Goal: Check status: Check status

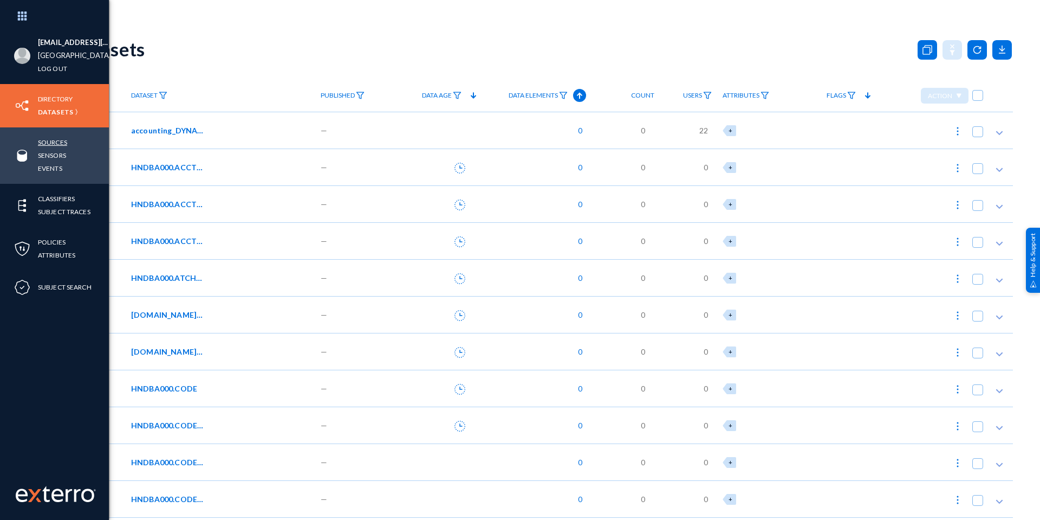
click at [50, 143] on link "Sources" at bounding box center [52, 142] width 29 height 12
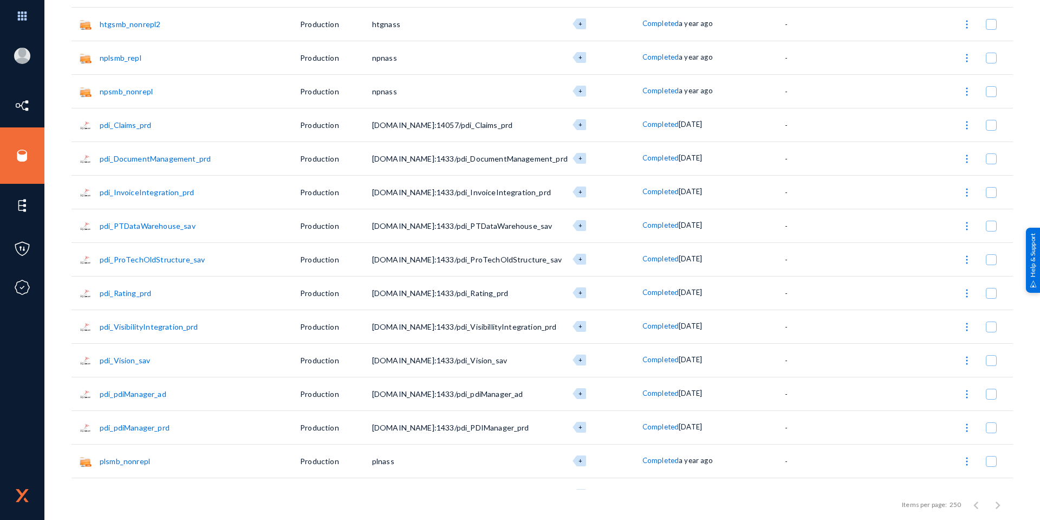
scroll to position [1456, 0]
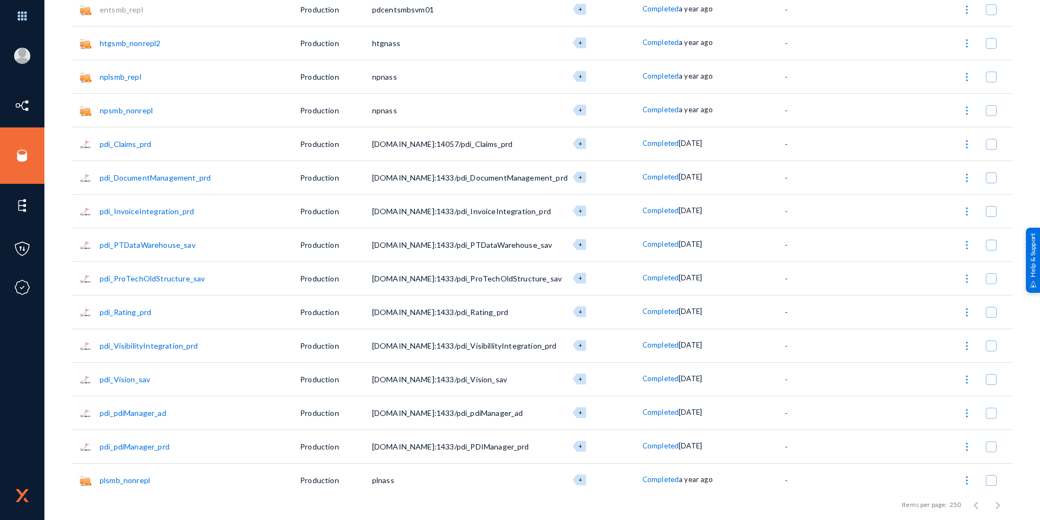
click at [117, 141] on link "pdi_Claims_prd" at bounding box center [125, 143] width 51 height 9
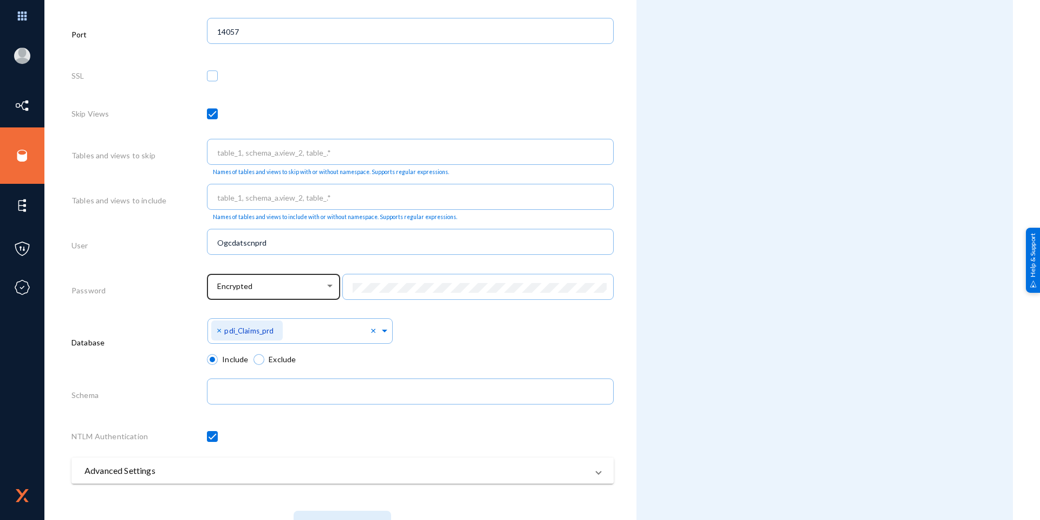
scroll to position [424, 0]
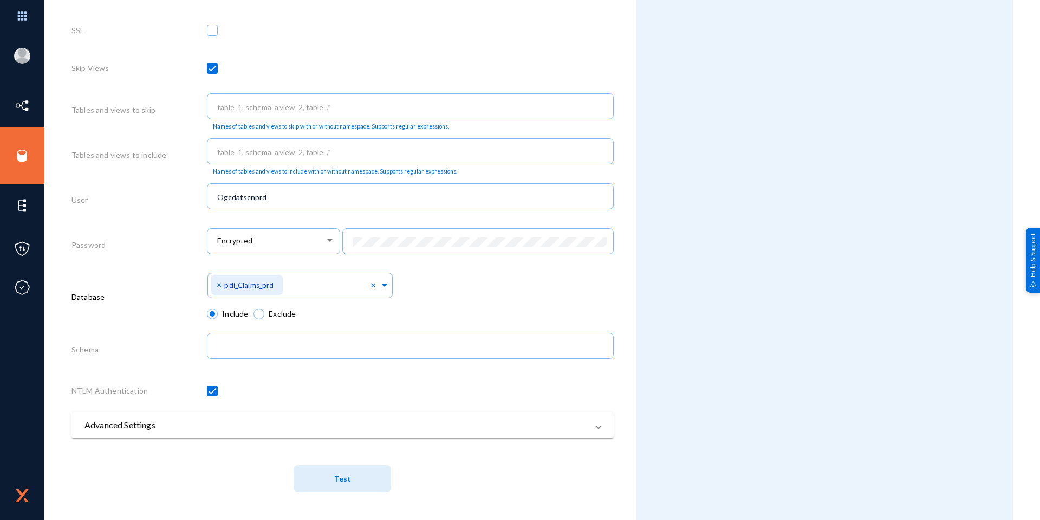
click at [352, 476] on button "Test" at bounding box center [343, 478] width 98 height 27
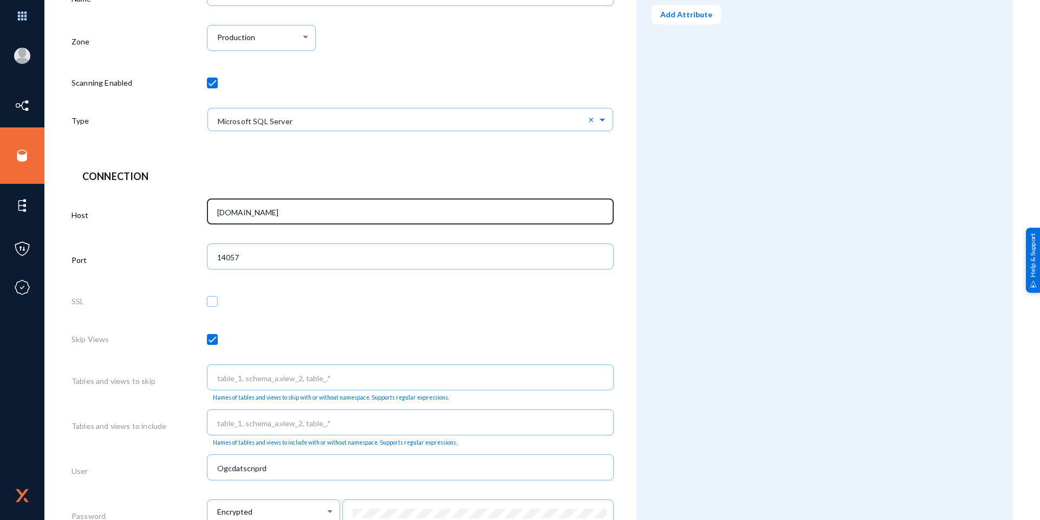
scroll to position [0, 0]
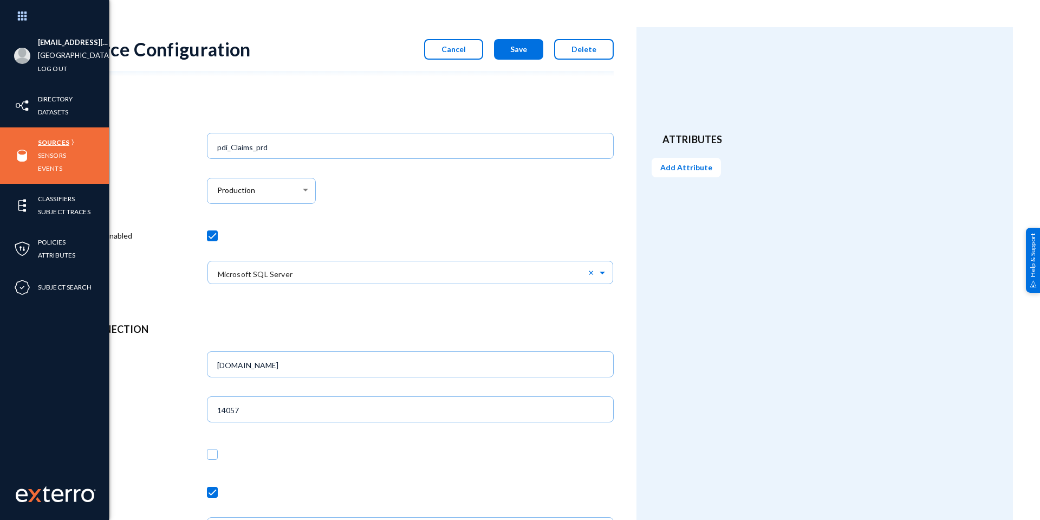
click at [52, 143] on link "Sources" at bounding box center [53, 142] width 31 height 12
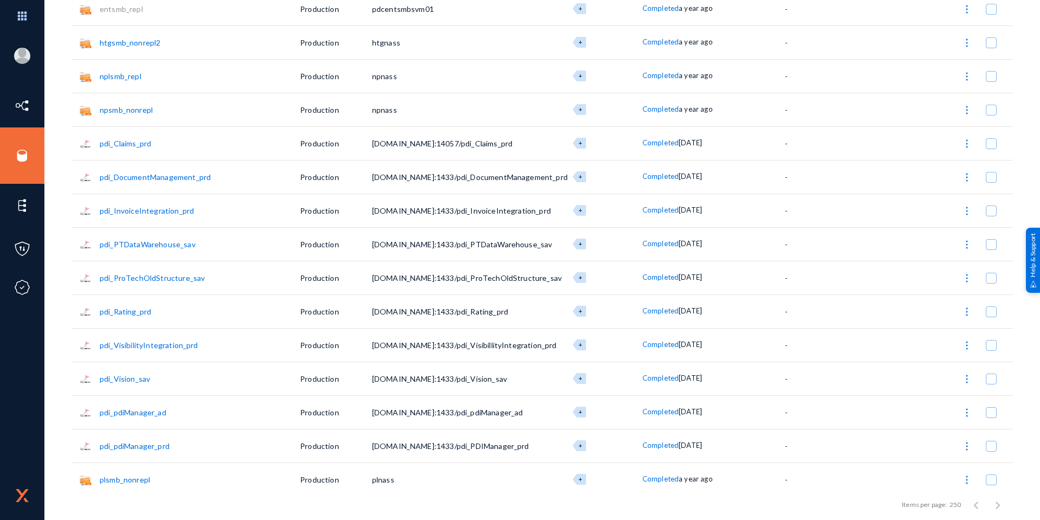
scroll to position [1456, 0]
